Goal: Find specific page/section: Find specific page/section

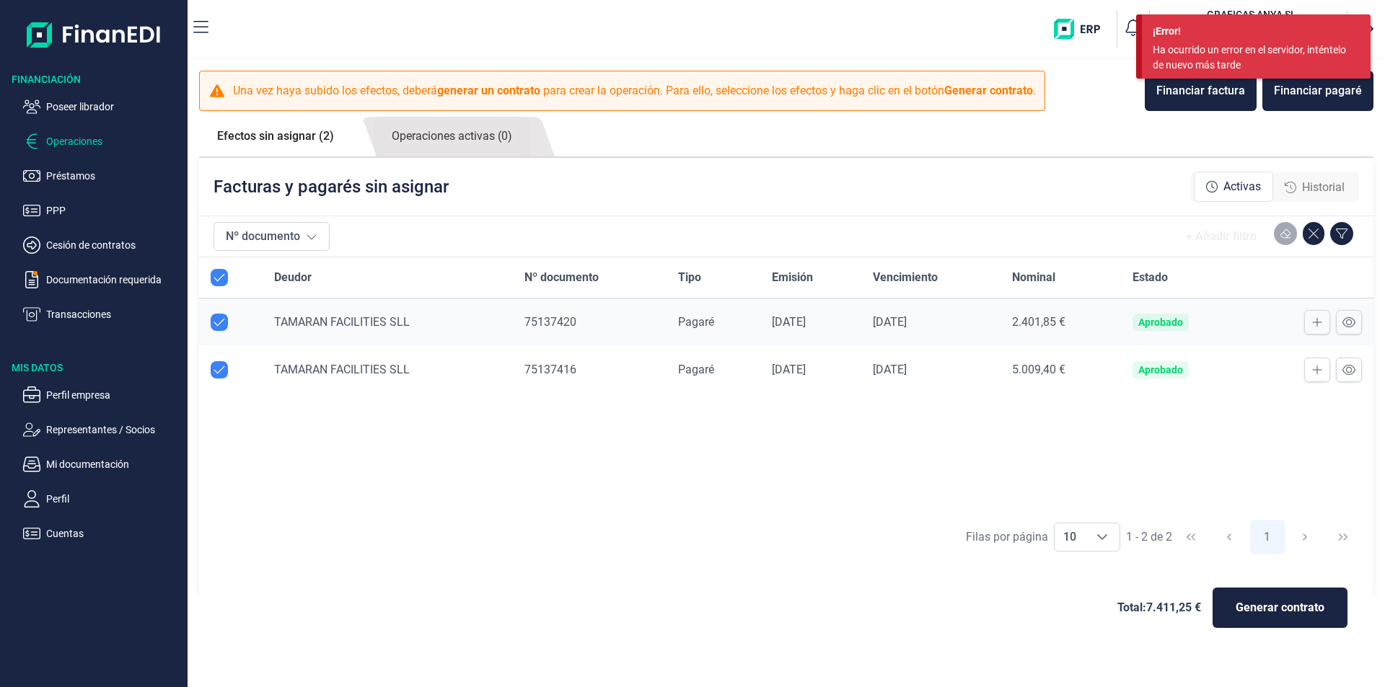
click at [716, 445] on div "Deudor Nº documento Tipo Emisión Vencimiento Nominal Estado TAMARAN FACILITIES …" at bounding box center [786, 385] width 1174 height 255
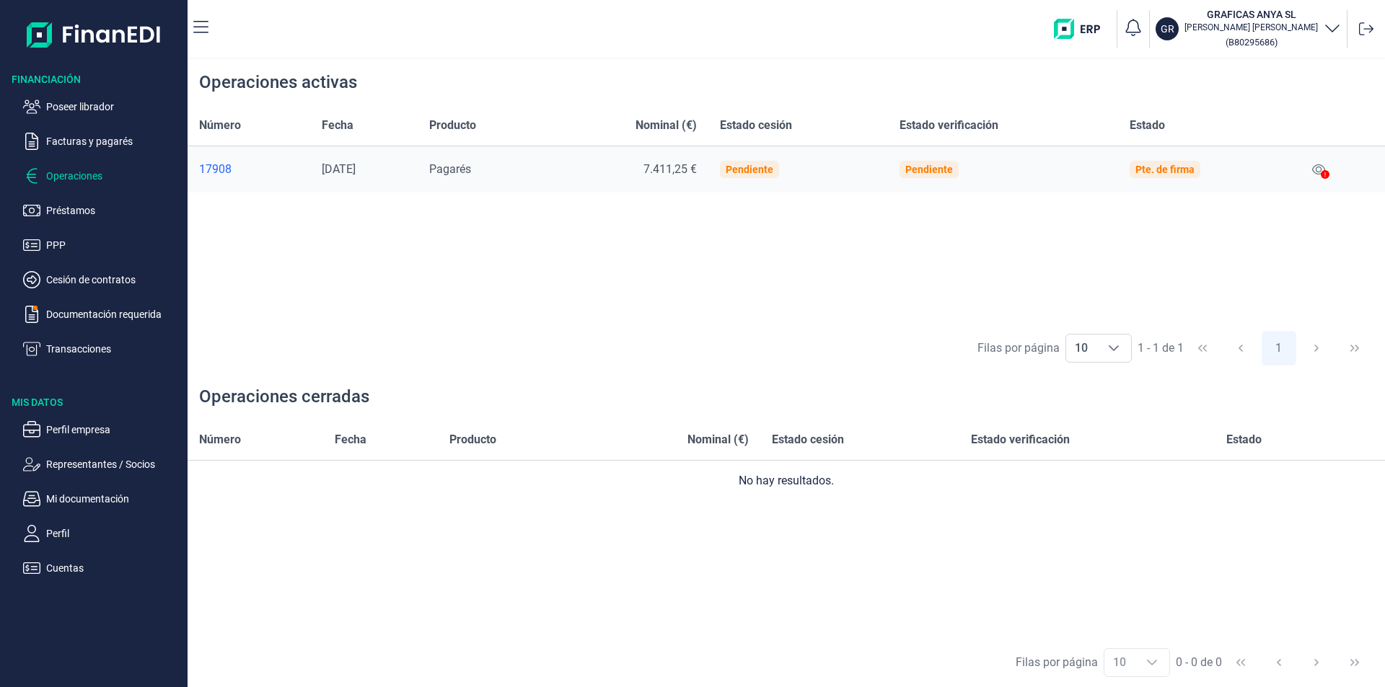
click at [1327, 173] on icon at bounding box center [1325, 174] width 9 height 9
click at [1325, 168] on div at bounding box center [1325, 175] width 9 height 17
click at [1322, 168] on icon at bounding box center [1318, 170] width 13 height 12
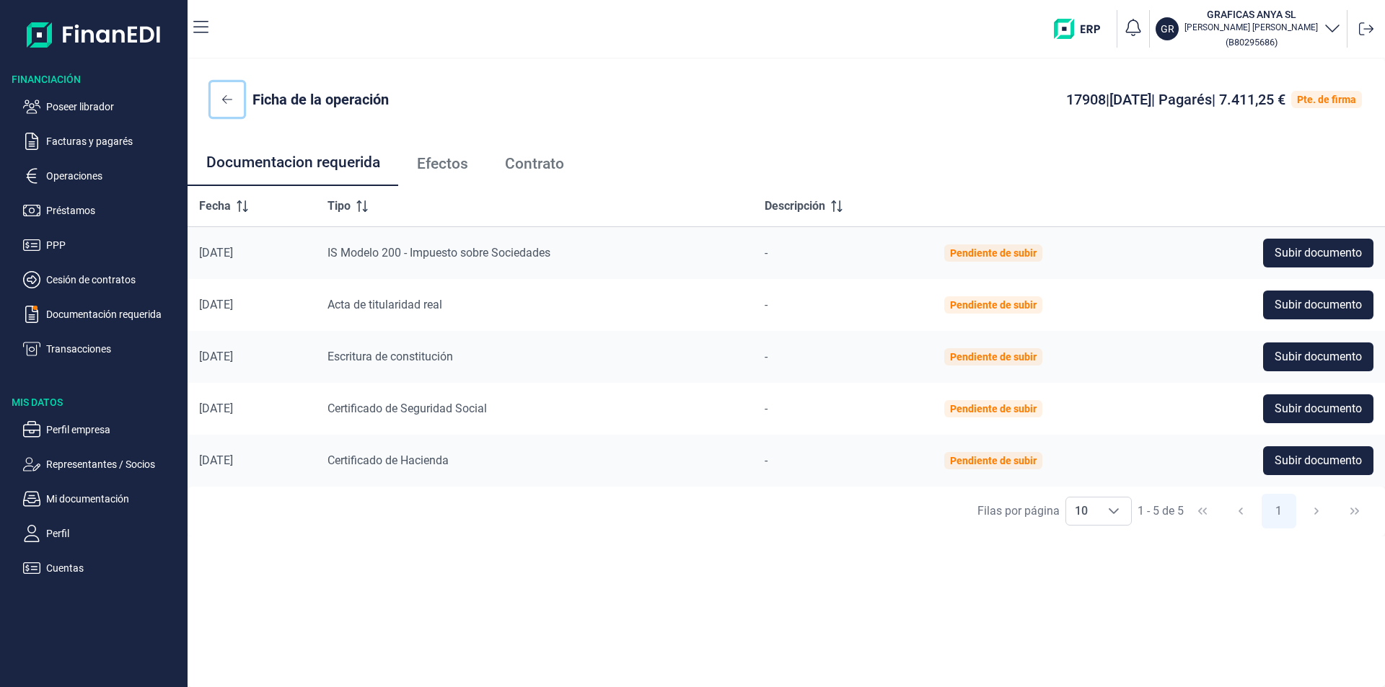
click at [231, 102] on icon at bounding box center [227, 100] width 10 height 12
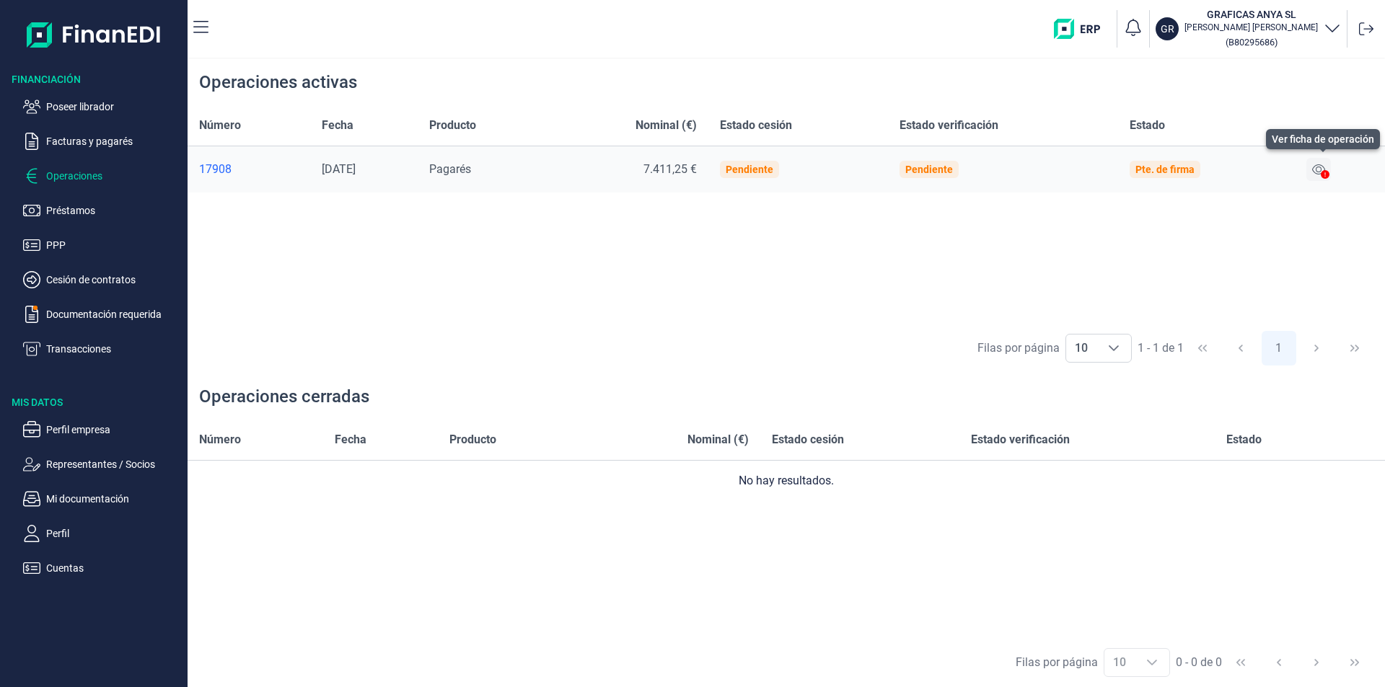
click at [1319, 167] on icon at bounding box center [1318, 170] width 13 height 12
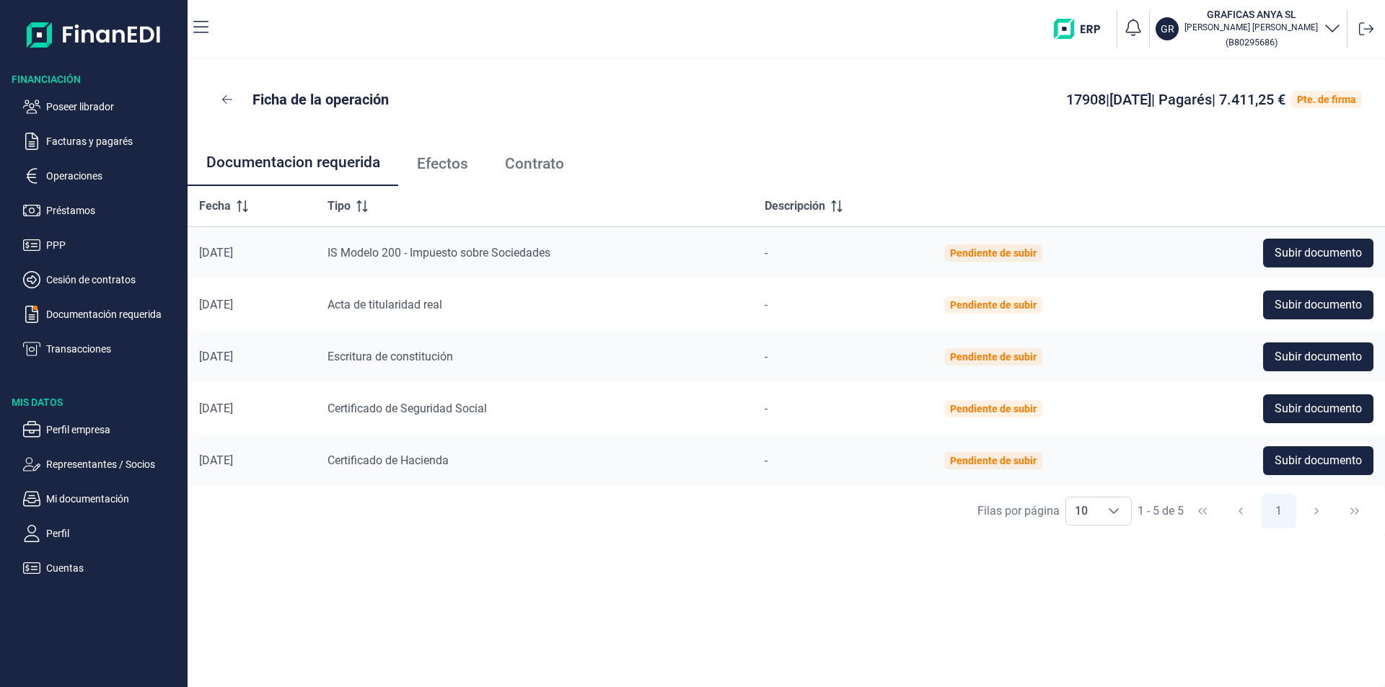
click at [452, 164] on span "Efectos" at bounding box center [442, 164] width 51 height 15
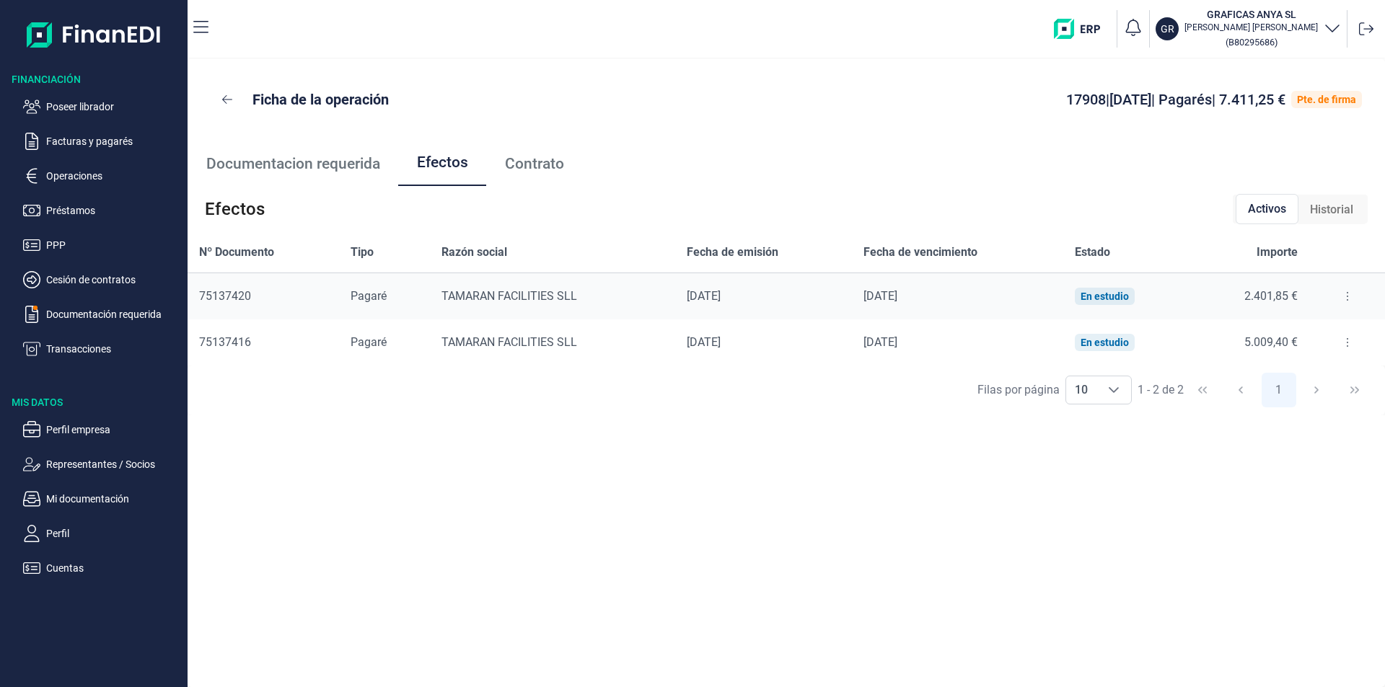
click at [543, 164] on span "Contrato" at bounding box center [534, 164] width 59 height 15
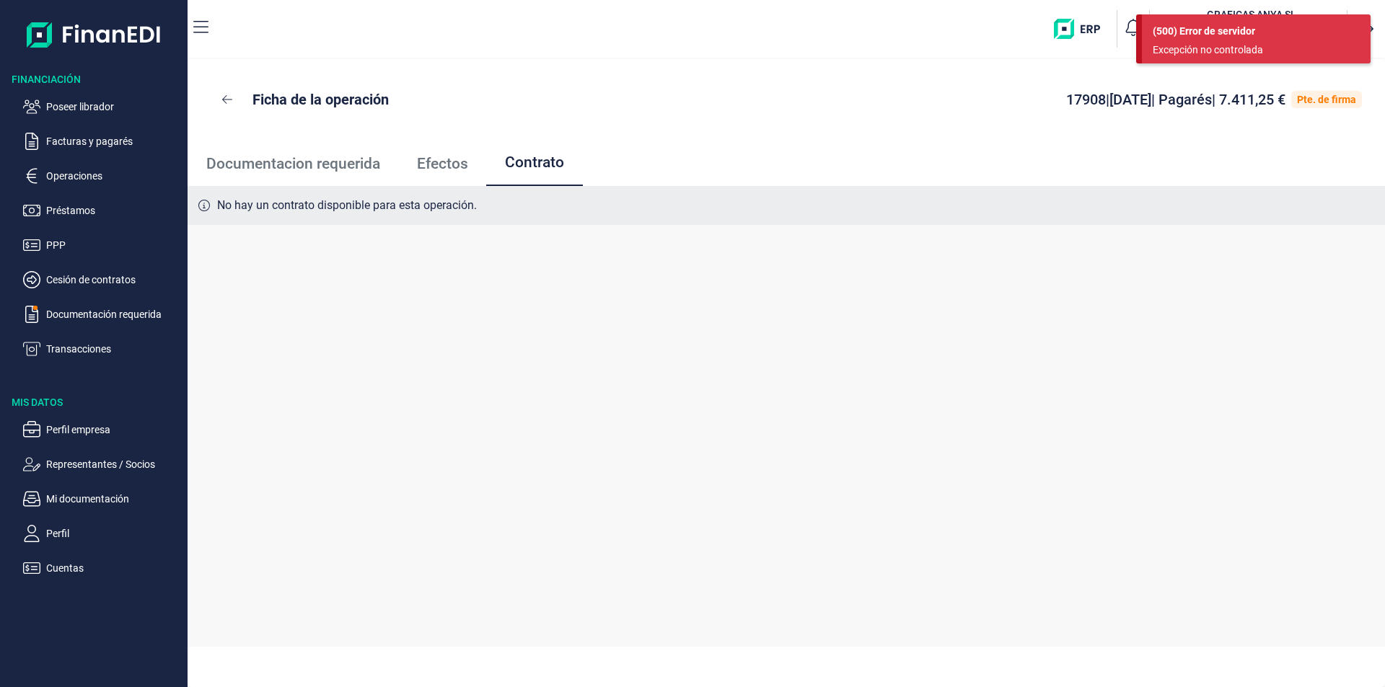
click at [441, 162] on span "Efectos" at bounding box center [442, 164] width 51 height 15
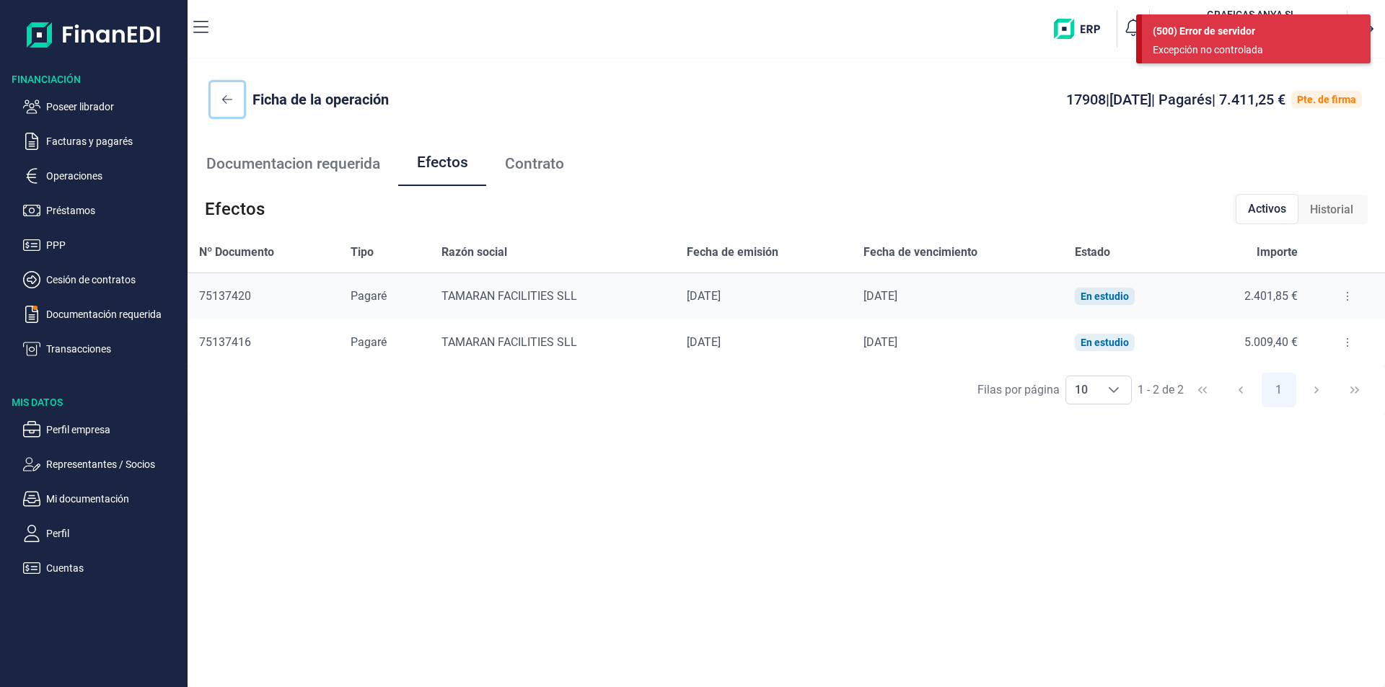
click at [228, 96] on icon at bounding box center [227, 100] width 10 height 12
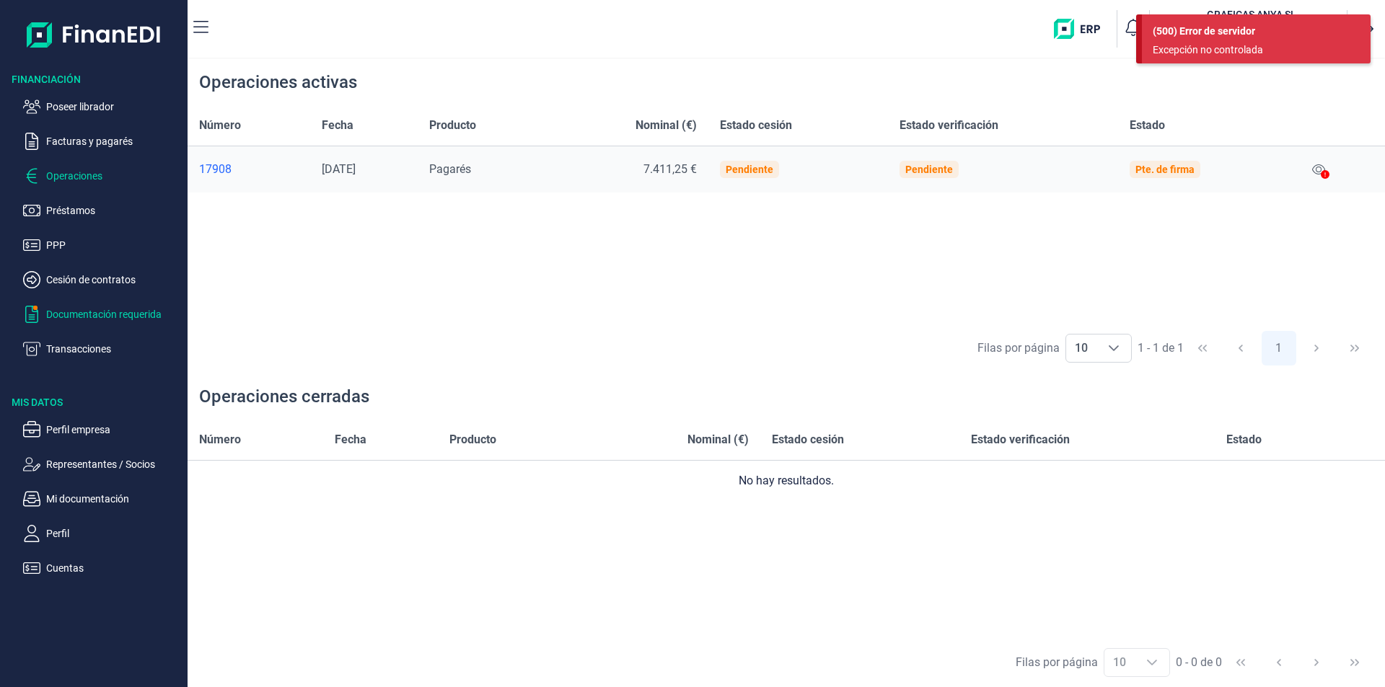
click at [131, 312] on p "Documentación requerida" at bounding box center [114, 314] width 136 height 17
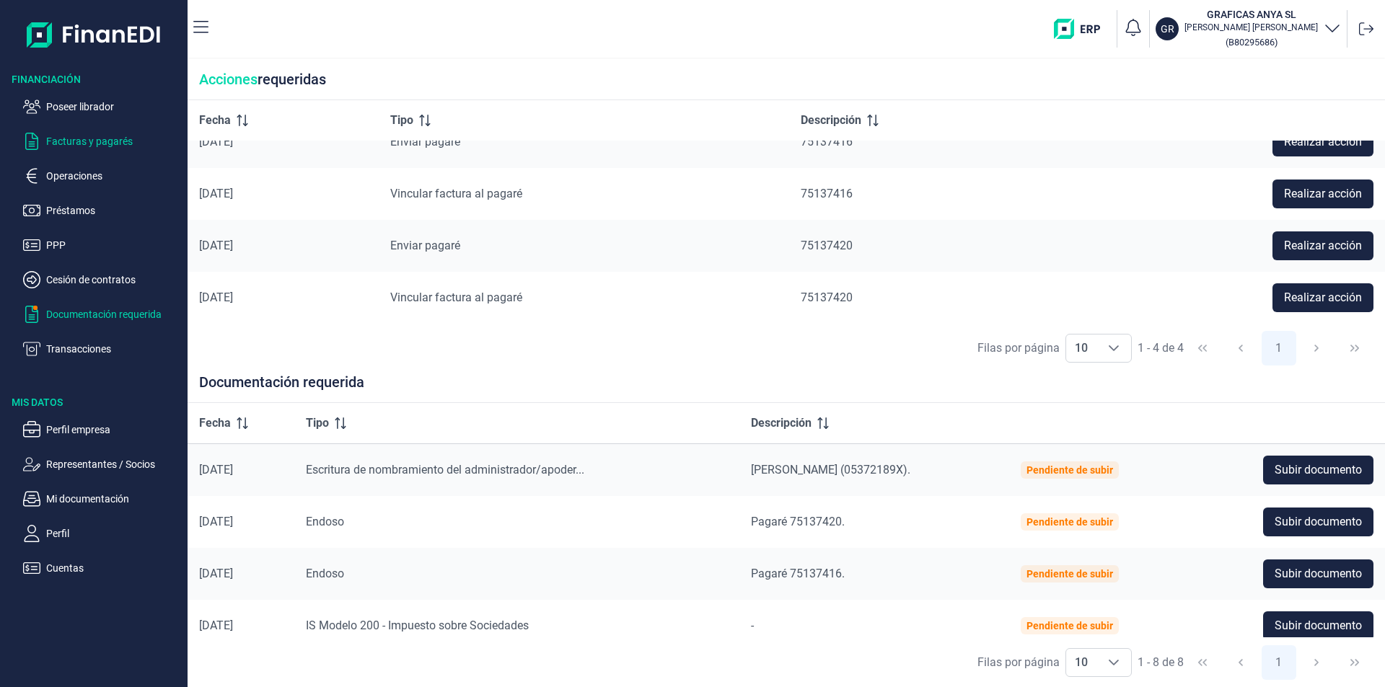
click at [91, 141] on p "Facturas y pagarés" at bounding box center [114, 141] width 136 height 17
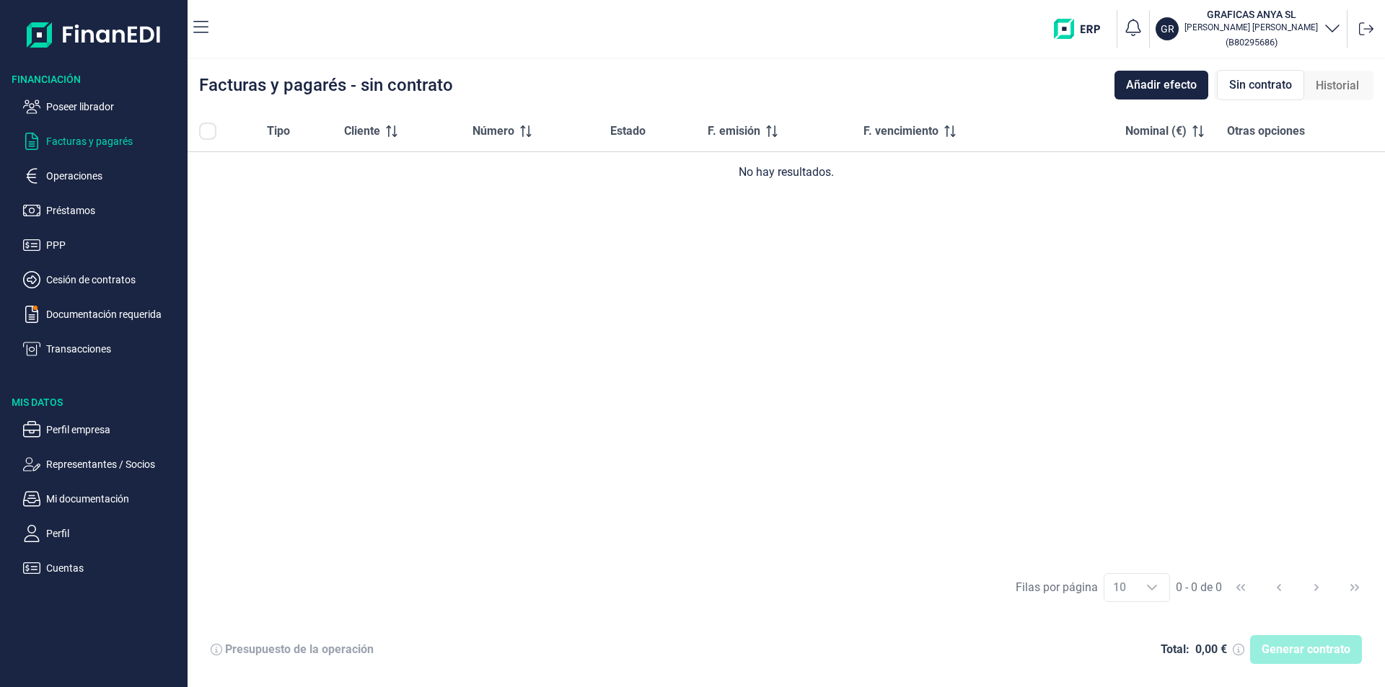
click at [1288, 86] on span "Sin contrato" at bounding box center [1260, 84] width 63 height 17
click at [1358, 89] on span "Historial" at bounding box center [1337, 85] width 43 height 17
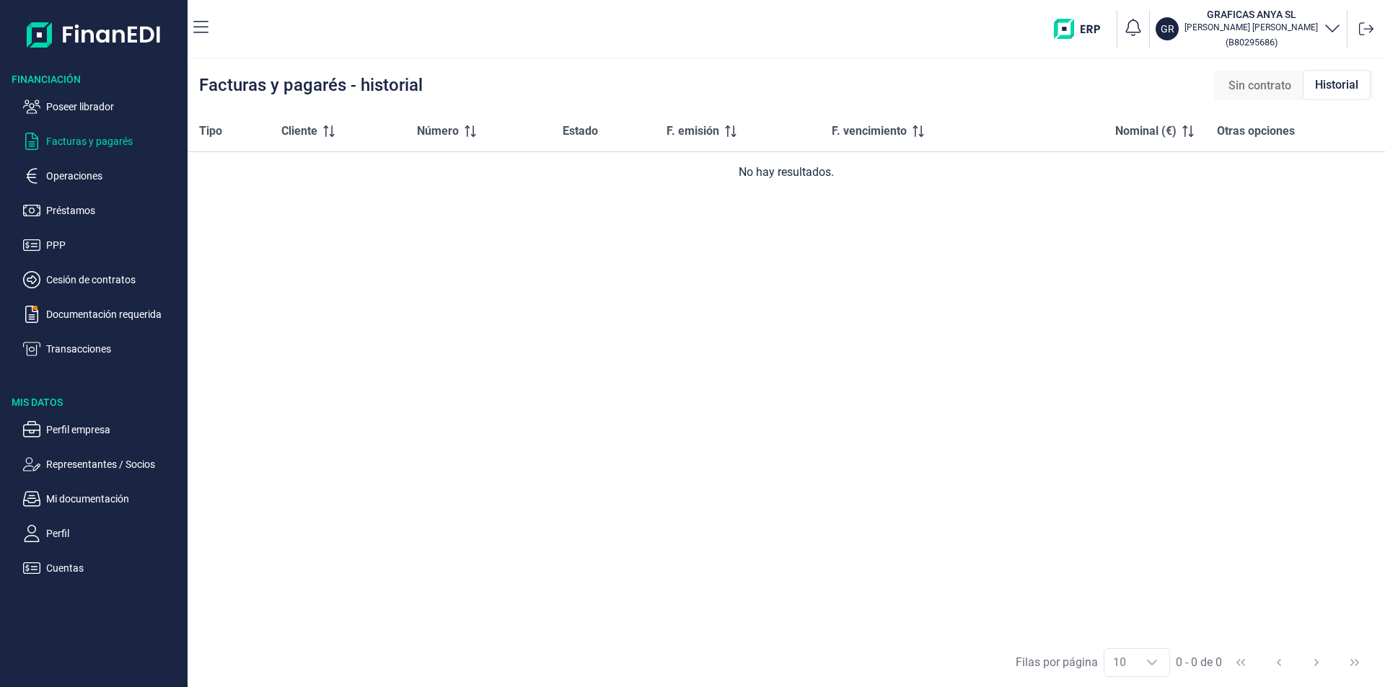
click at [1276, 84] on span "Sin contrato" at bounding box center [1259, 85] width 63 height 17
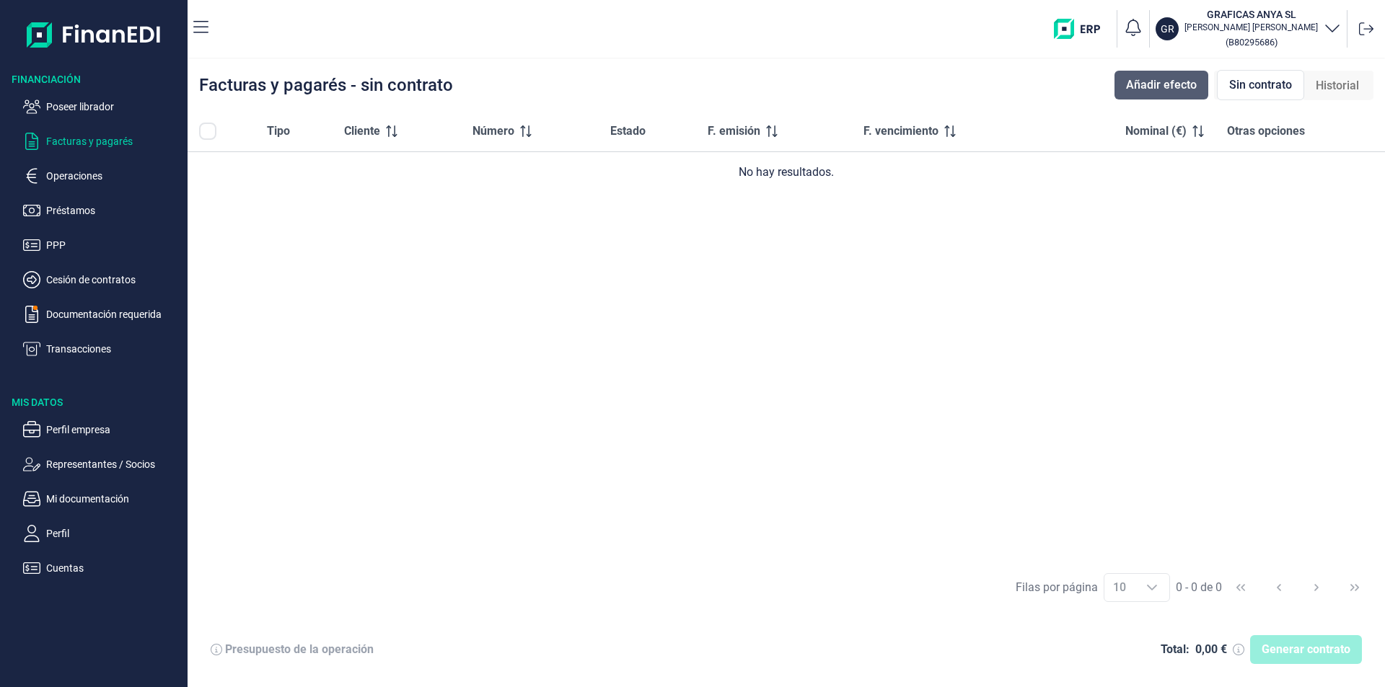
click at [1157, 89] on span "Añadir efecto" at bounding box center [1161, 84] width 71 height 17
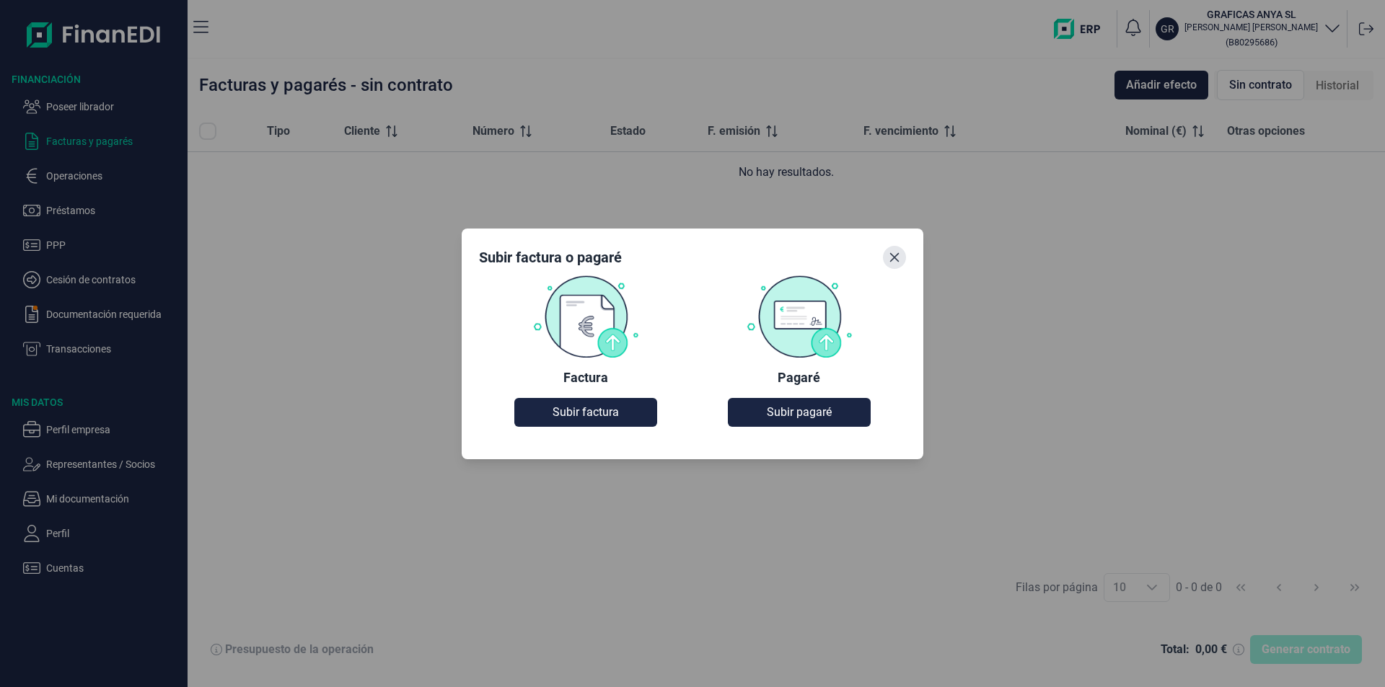
click at [896, 255] on icon "Close" at bounding box center [895, 258] width 12 height 12
